Goal: Task Accomplishment & Management: Manage account settings

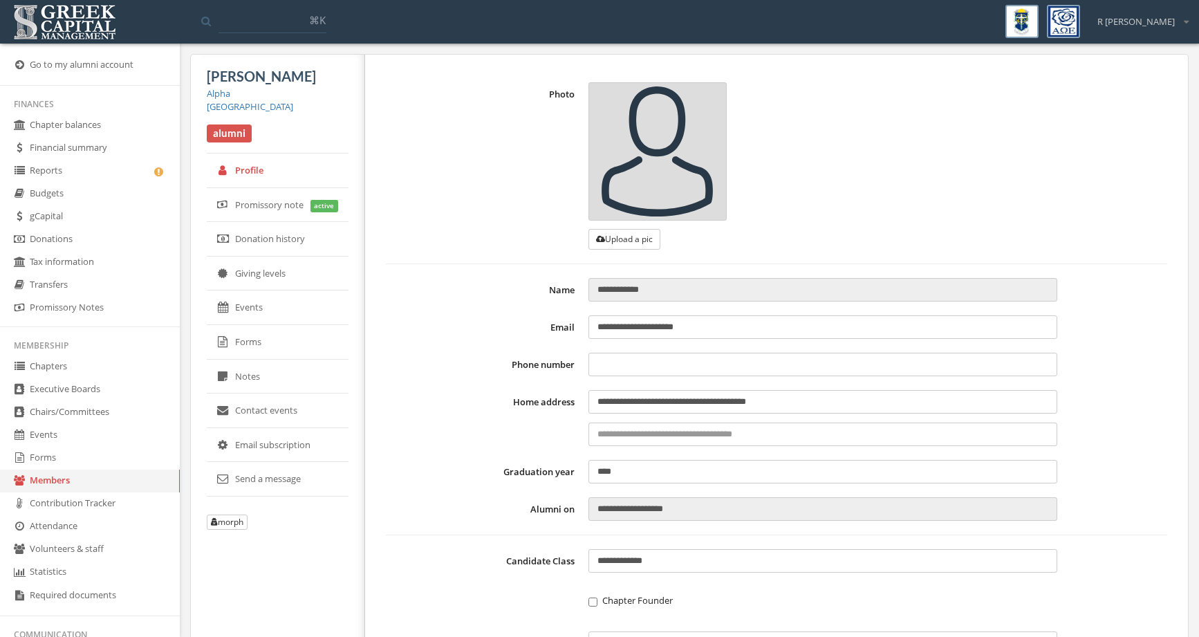
type input "**********"
click at [102, 454] on link "Forms" at bounding box center [90, 458] width 180 height 23
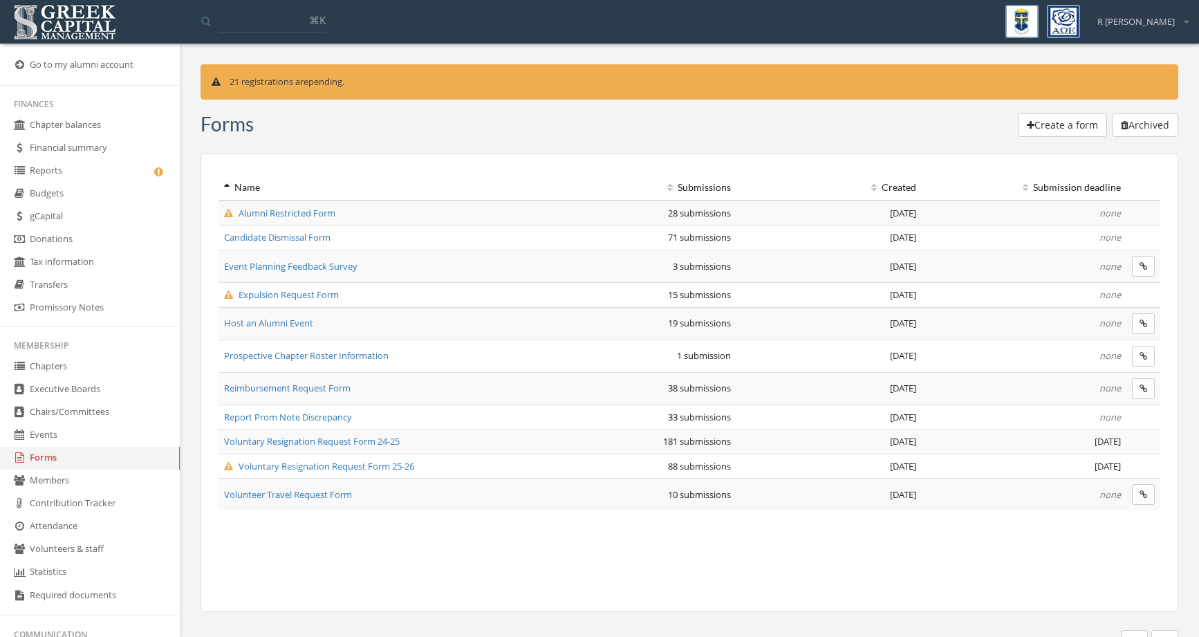
click at [82, 367] on link "Chapters" at bounding box center [90, 367] width 180 height 23
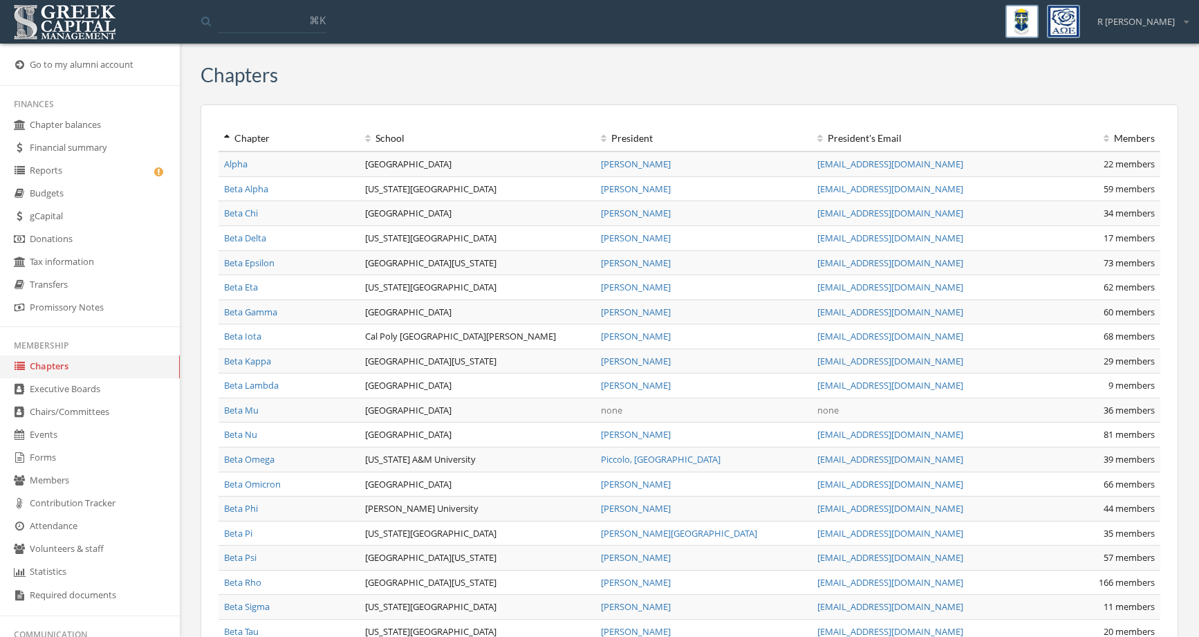
click at [91, 174] on link "Reports" at bounding box center [90, 171] width 180 height 23
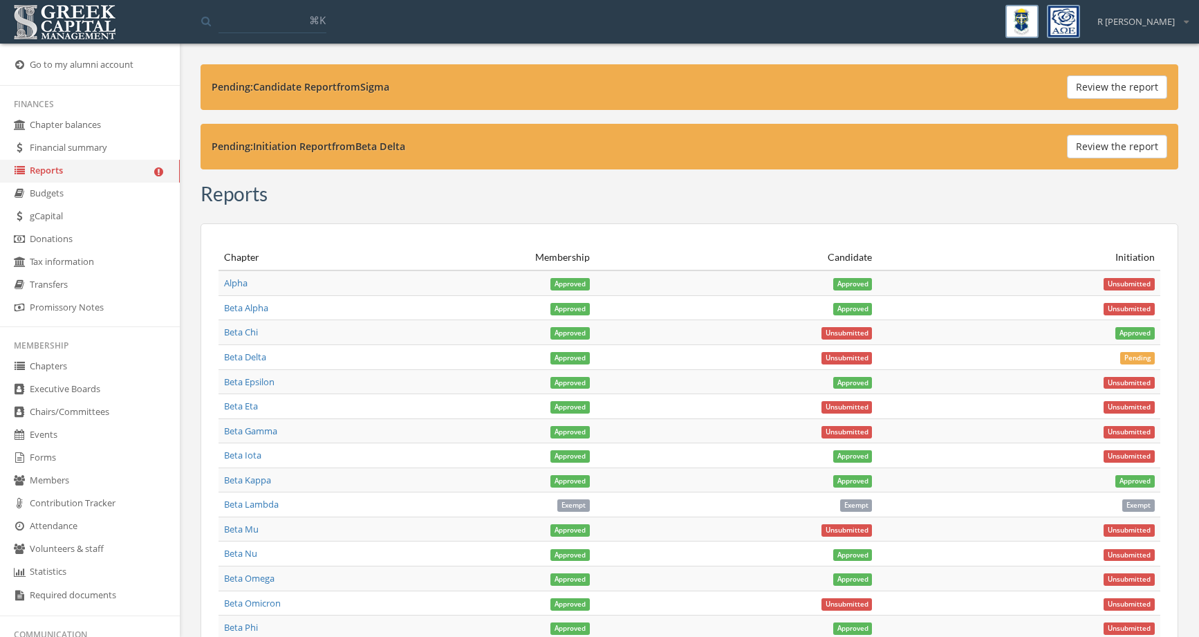
click at [1078, 88] on button "Review the report" at bounding box center [1117, 87] width 100 height 24
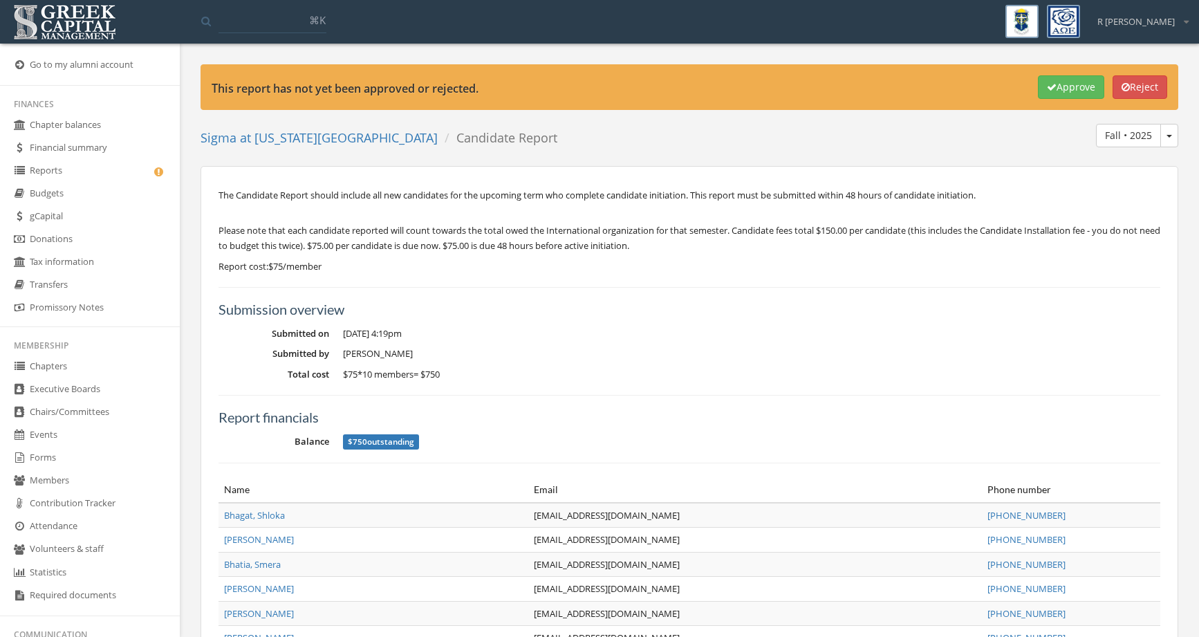
click at [1076, 89] on button "Approve" at bounding box center [1071, 87] width 66 height 24
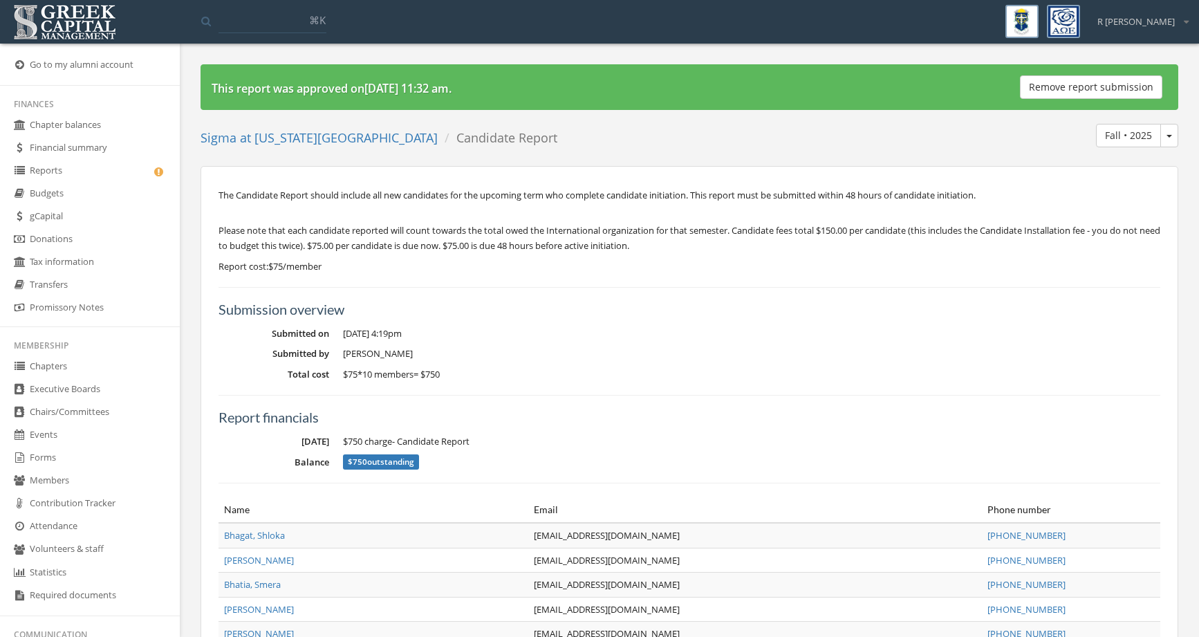
click at [106, 172] on link "Reports" at bounding box center [90, 171] width 180 height 23
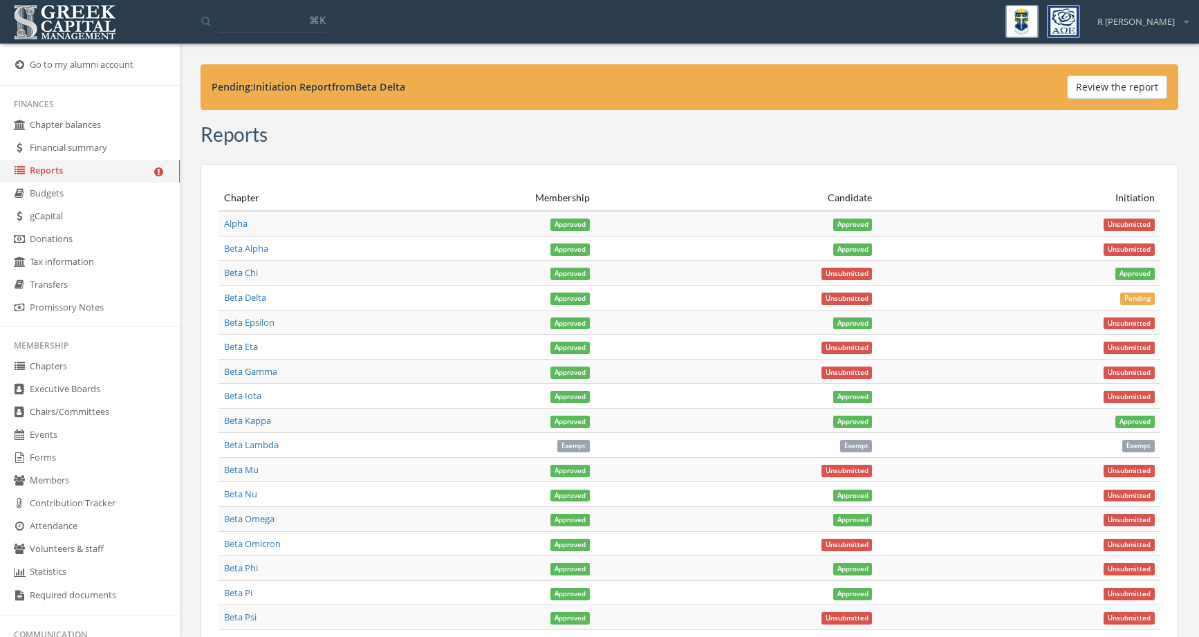
click at [1119, 89] on button "Review the report" at bounding box center [1117, 87] width 100 height 24
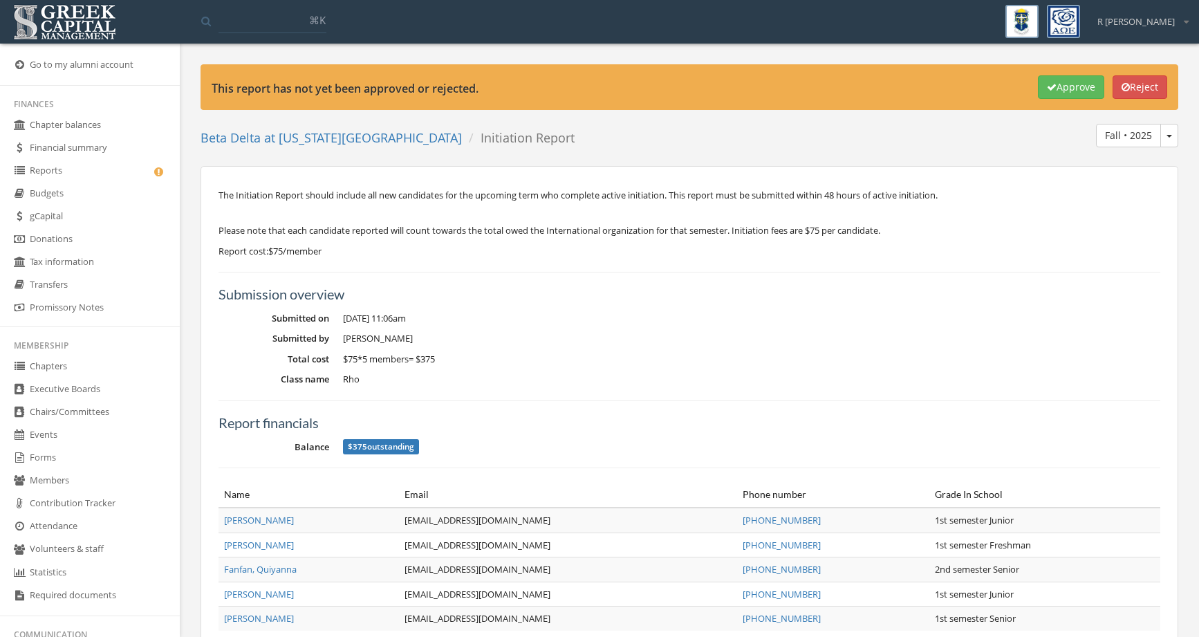
click at [1058, 86] on button "Approve" at bounding box center [1071, 87] width 66 height 24
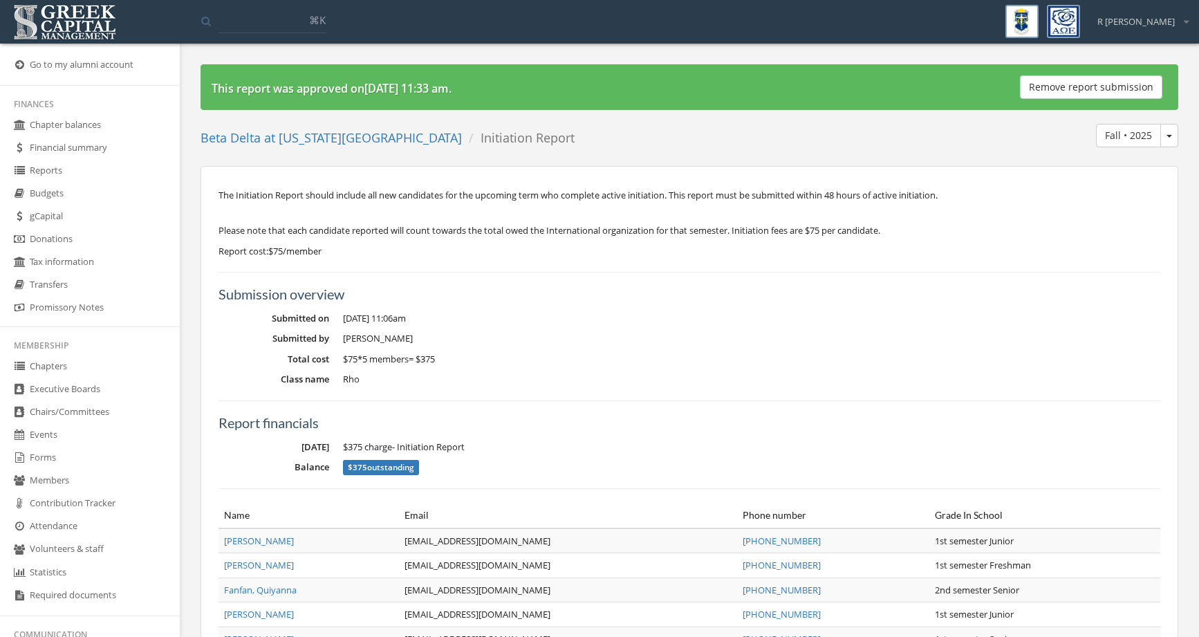
click at [64, 167] on link "Reports" at bounding box center [90, 171] width 180 height 23
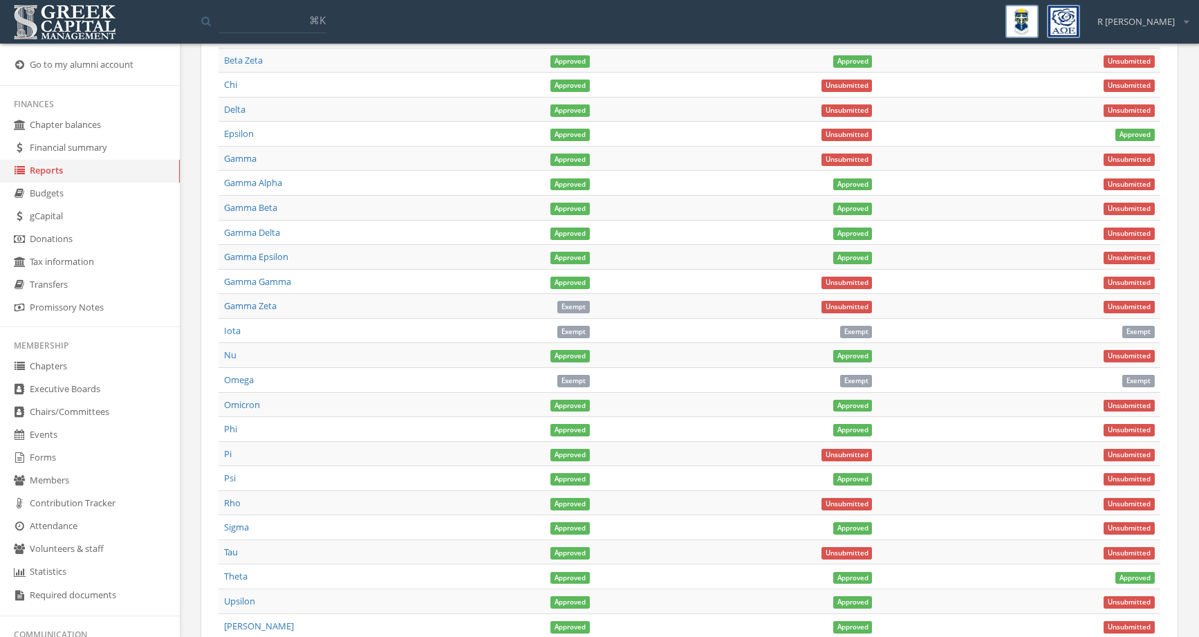
scroll to position [775, 0]
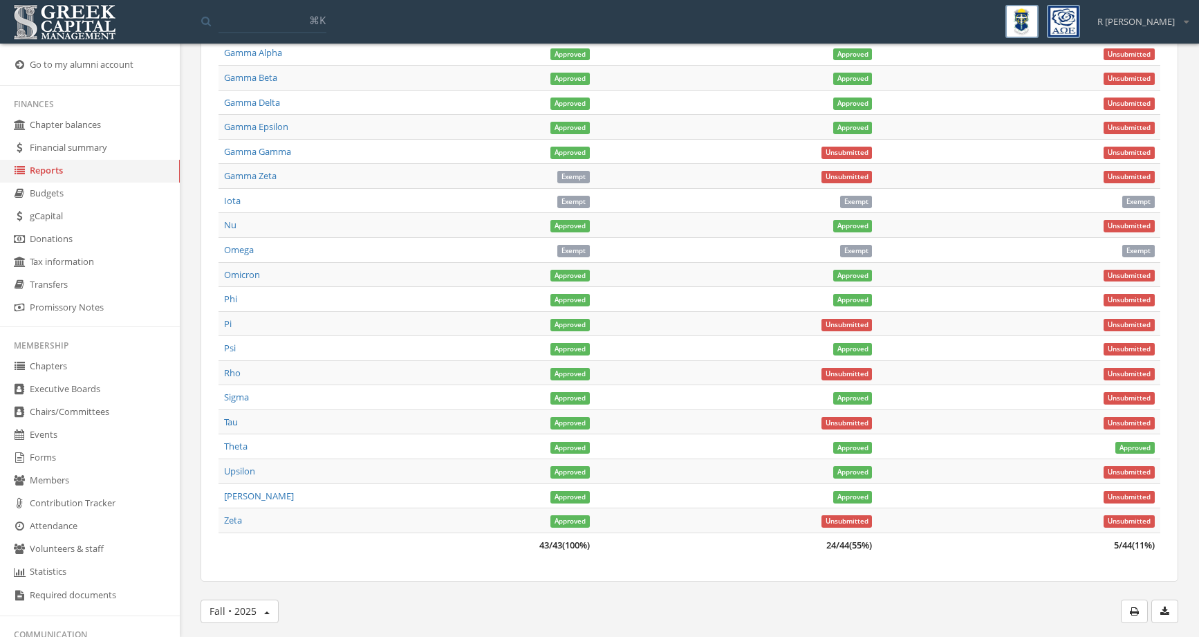
click at [237, 450] on link "Theta" at bounding box center [236, 446] width 24 height 12
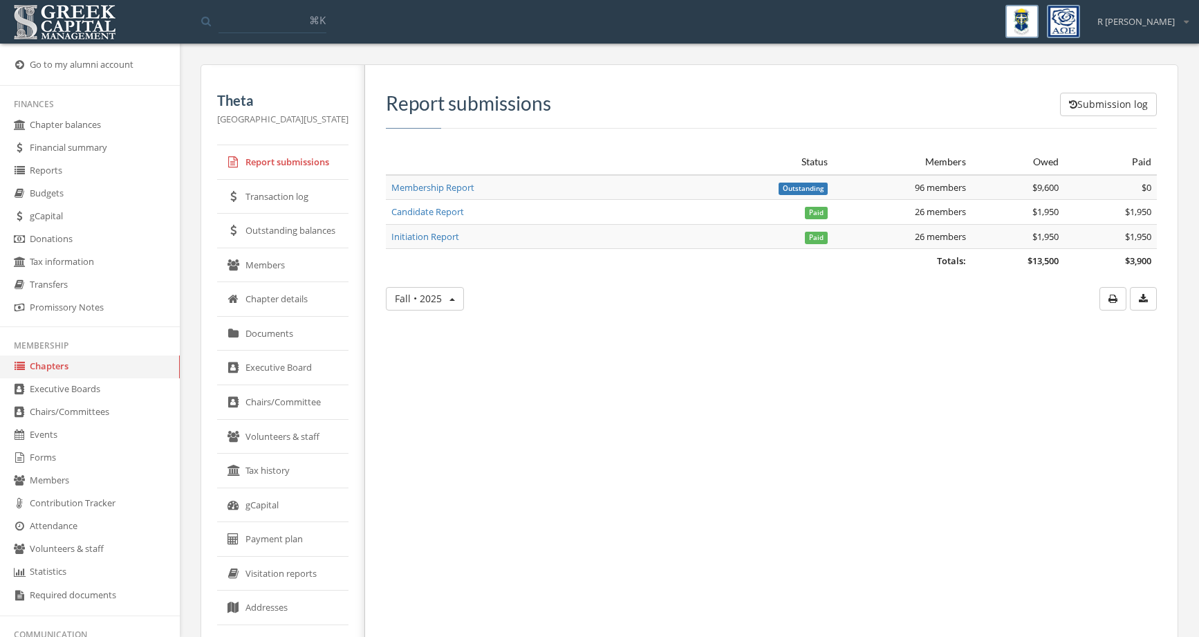
click at [93, 120] on link "Chapter balances" at bounding box center [90, 125] width 180 height 23
